Goal: Task Accomplishment & Management: Use online tool/utility

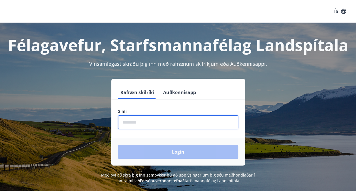
click at [150, 122] on input "phone" at bounding box center [178, 122] width 120 height 14
type input "********"
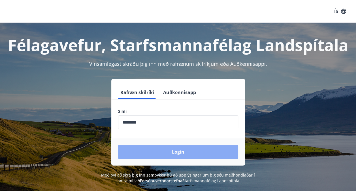
click at [181, 152] on button "Login" at bounding box center [178, 152] width 120 height 14
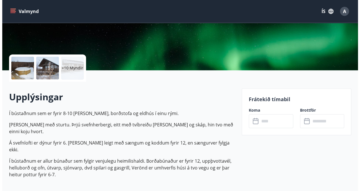
scroll to position [101, 0]
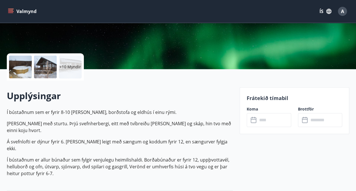
click at [70, 69] on p "+10 Myndir" at bounding box center [69, 67] width 21 height 6
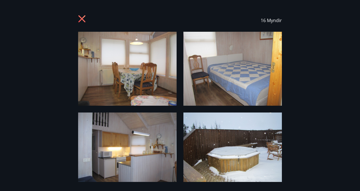
drag, startPoint x: 335, startPoint y: 93, endPoint x: 323, endPoint y: 147, distance: 54.5
click at [323, 147] on div "16 Myndir" at bounding box center [180, 95] width 360 height 173
drag, startPoint x: 358, startPoint y: 52, endPoint x: 339, endPoint y: 139, distance: 89.6
click at [343, 130] on div "16 Myndir" at bounding box center [180, 95] width 360 height 173
click at [322, 160] on div "16 Myndir" at bounding box center [180, 95] width 360 height 173
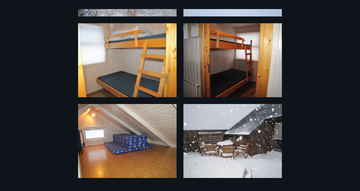
scroll to position [255, 0]
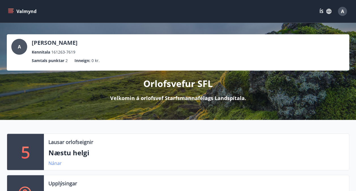
click at [58, 162] on link "Nánar" at bounding box center [54, 163] width 13 height 6
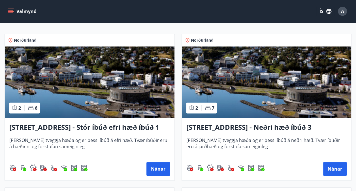
scroll to position [117, 0]
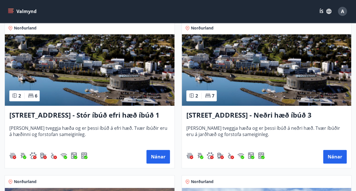
click at [12, 10] on icon "menu" at bounding box center [10, 10] width 5 height 1
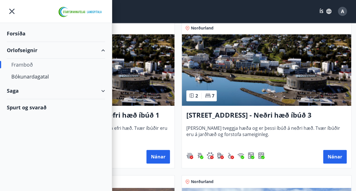
click at [23, 65] on div "Framboð" at bounding box center [55, 65] width 89 height 12
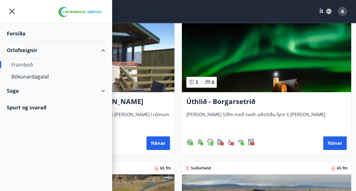
type input "*"
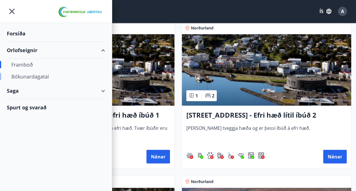
click at [26, 76] on div "Bókunardagatal" at bounding box center [55, 76] width 89 height 12
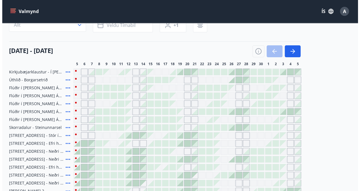
scroll to position [123, 0]
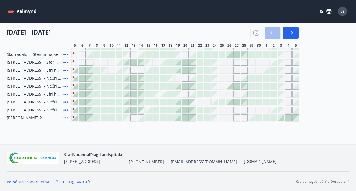
click at [64, 53] on icon at bounding box center [65, 54] width 7 height 7
